Goal: Communication & Community: Answer question/provide support

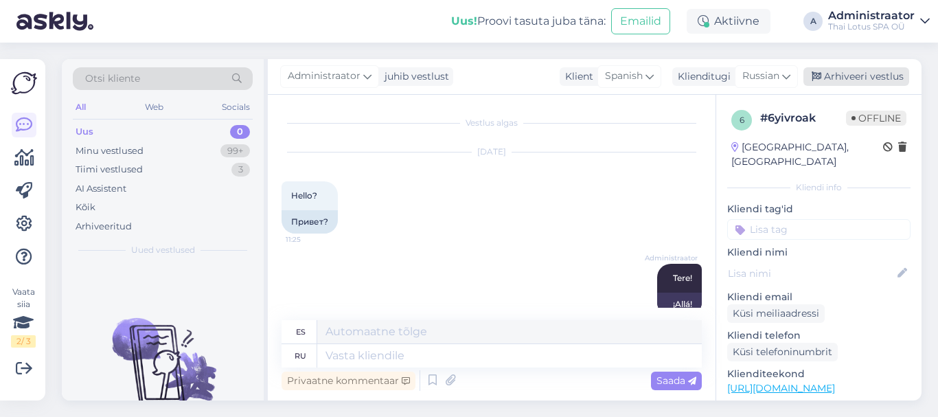
scroll to position [23, 0]
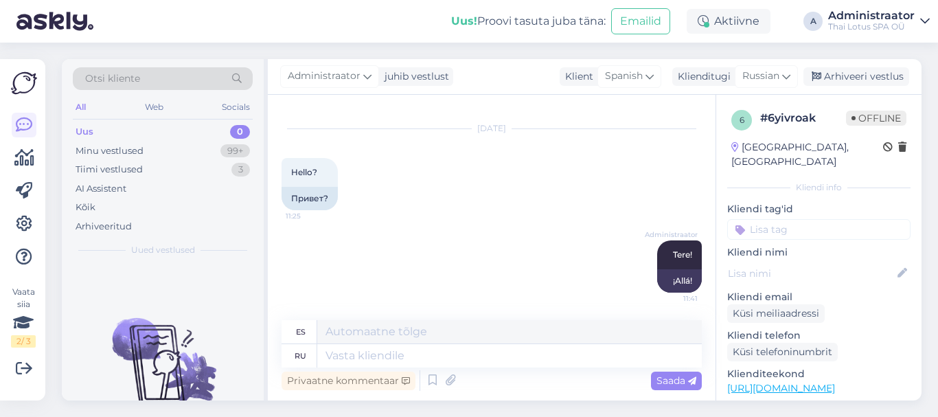
click at [242, 127] on div "0" at bounding box center [240, 132] width 20 height 14
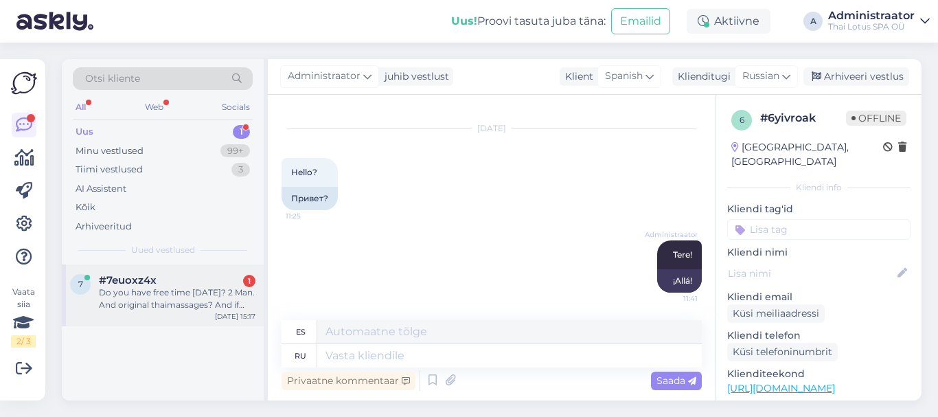
click at [193, 282] on div "#7euoxz4x 1" at bounding box center [177, 280] width 157 height 12
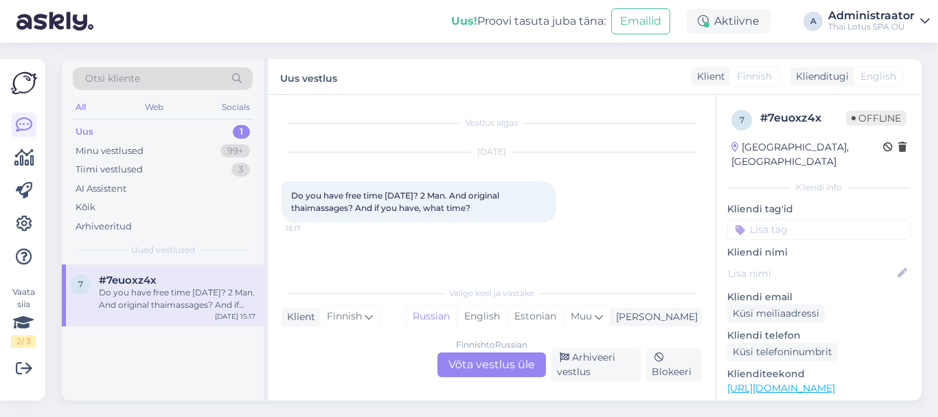
click at [239, 132] on div "1" at bounding box center [241, 132] width 17 height 14
click at [183, 293] on div "Do you have free time [DATE]? 2 Man. And original thaimassages? And if you have…" at bounding box center [177, 298] width 157 height 25
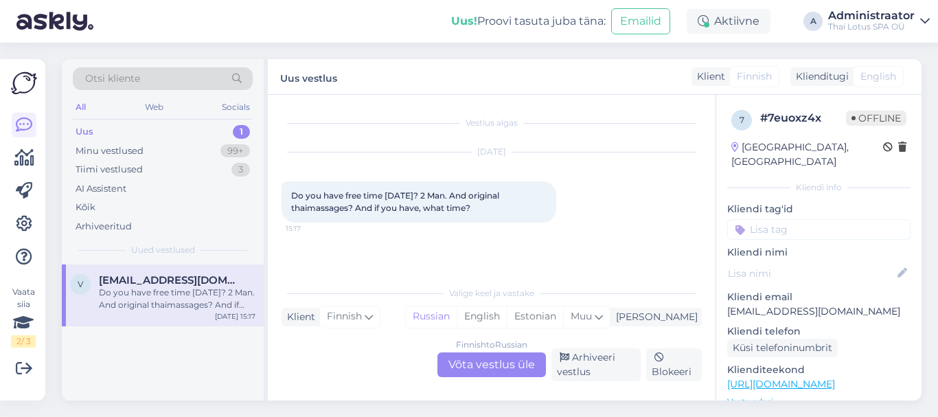
click at [485, 367] on div "Finnish to Russian Võta vestlus üle" at bounding box center [491, 364] width 108 height 25
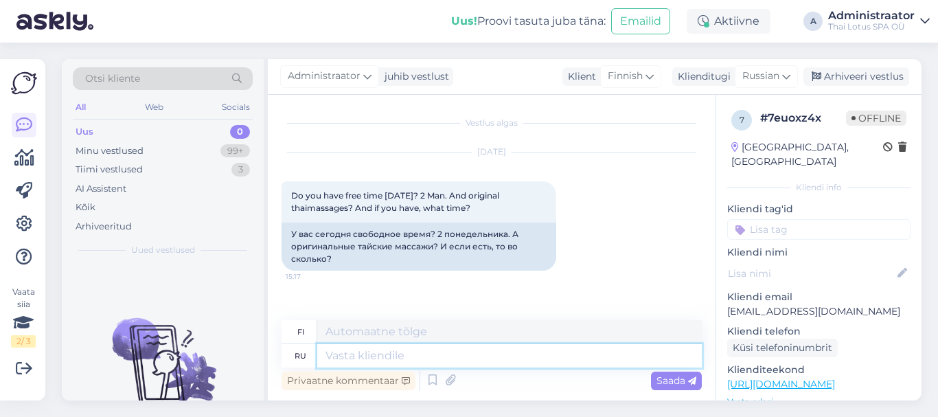
click at [405, 360] on textarea at bounding box center [509, 355] width 385 height 23
click at [784, 78] on icon at bounding box center [786, 76] width 8 height 15
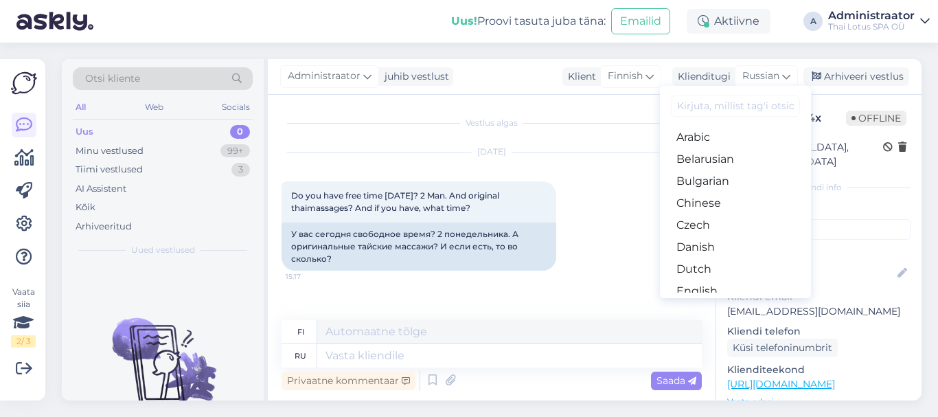
type input "у"
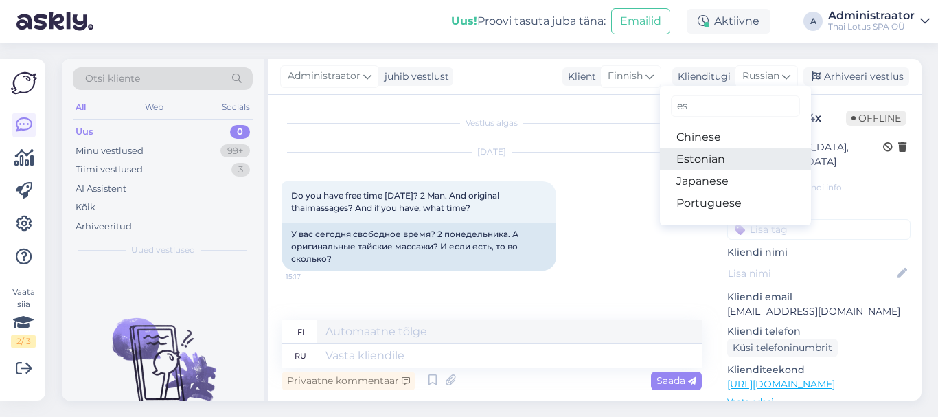
type input "es"
click at [719, 161] on link "Estonian" at bounding box center [735, 159] width 151 height 22
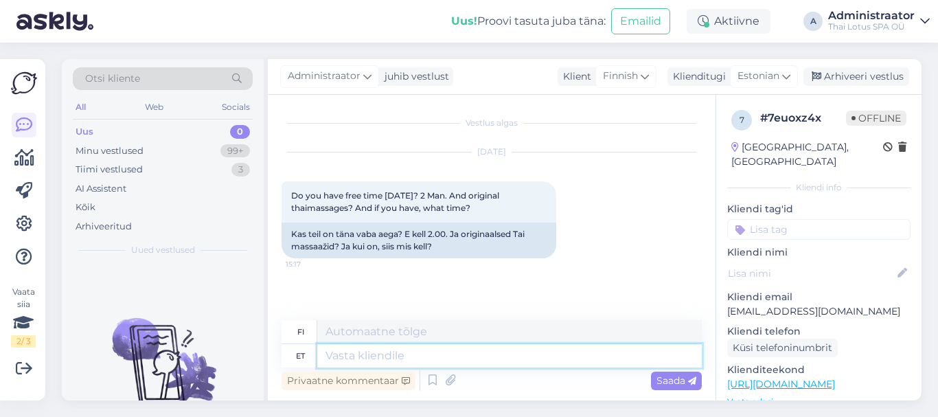
click at [394, 356] on textarea at bounding box center [509, 355] width 385 height 23
type textarea "R"
type textarea "Tere,"
type textarea "Hei,"
type textarea "Tere, kahjukstä"
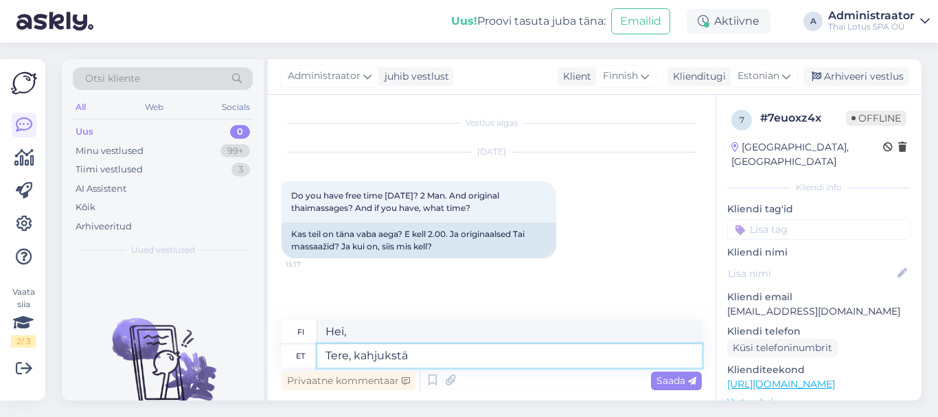
type textarea "Hei, anteeksi."
type textarea "Tere, kahjukst"
type textarea "Hei, valitettavasti"
type textarea "Tere, kahjuks tä"
type textarea "Hei, valitettavasti ei."
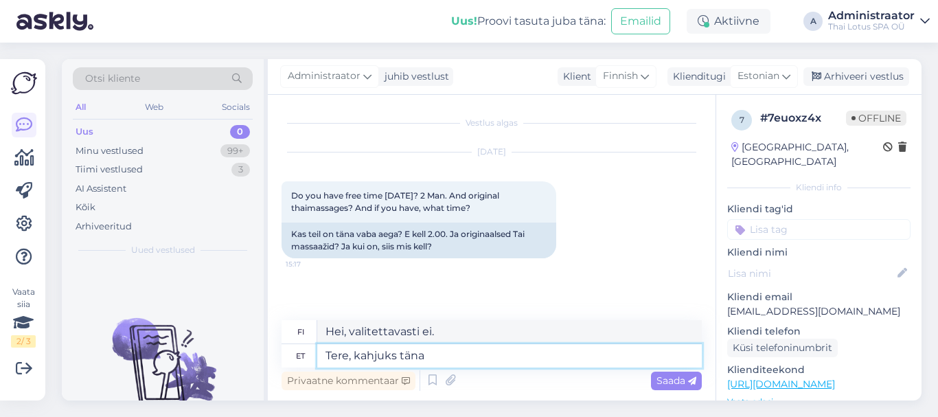
type textarea "Tere, kahjuks täna"
type textarea "Hei, valitettavasti tänään"
type textarea "Tere, kahjuks täna aega ei"
type textarea "Hei, valitettavasti minulla ei ole tänään aikaa."
type textarea "Tere, kahjuks täna aega ei"
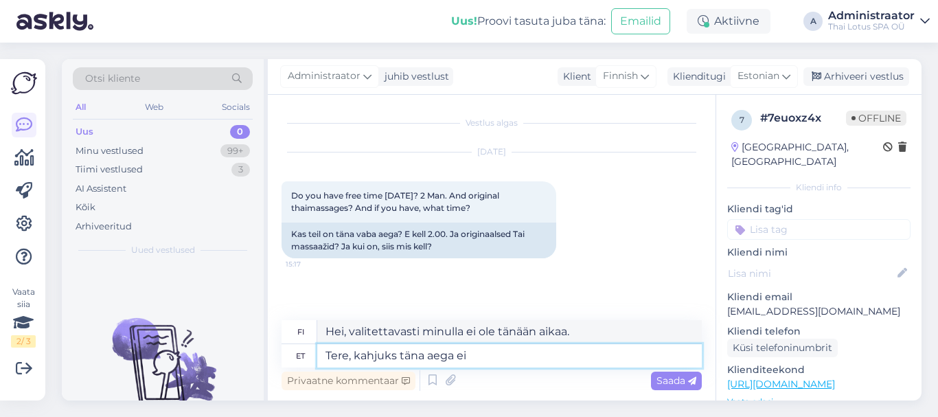
type textarea "Hei, valitettavasti minulla ei ole aikaa tänään."
type textarea "Tere, kahjuks täna aega ei ole."
click at [675, 385] on span "Saada" at bounding box center [676, 380] width 40 height 12
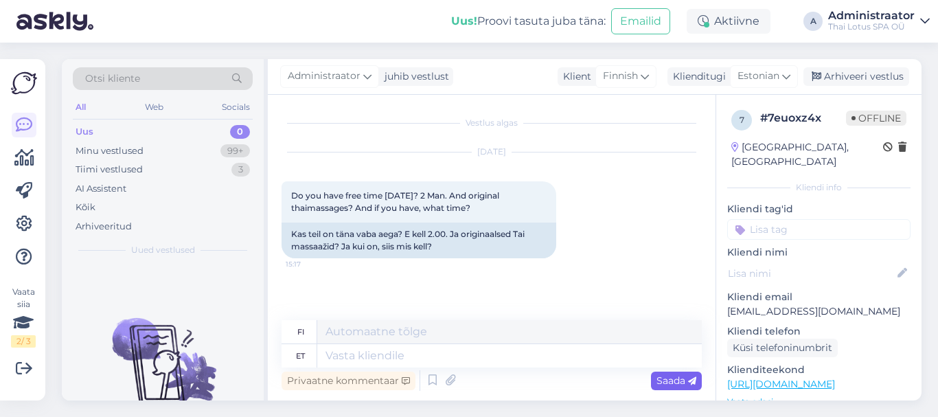
scroll to position [48, 0]
